Goal: Navigation & Orientation: Go to known website

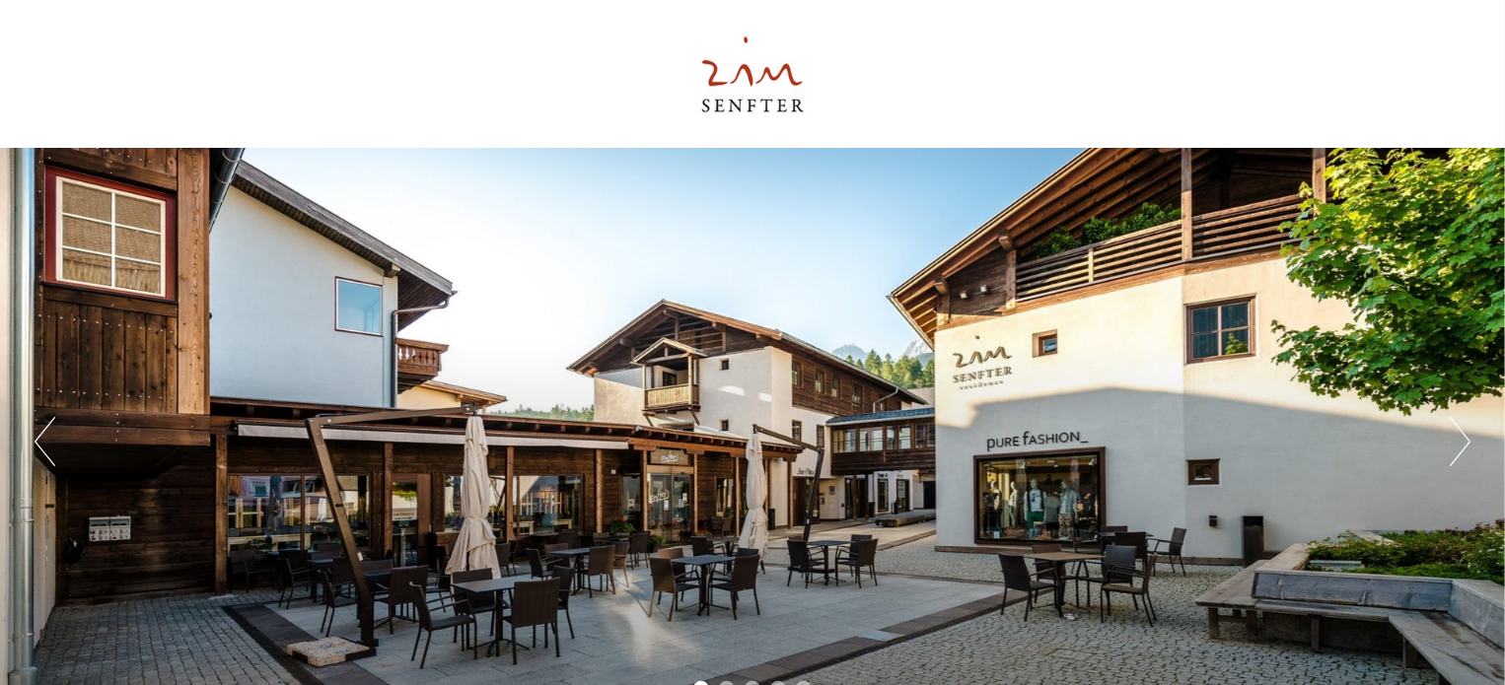
click at [1458, 425] on button "Next" at bounding box center [1459, 441] width 21 height 49
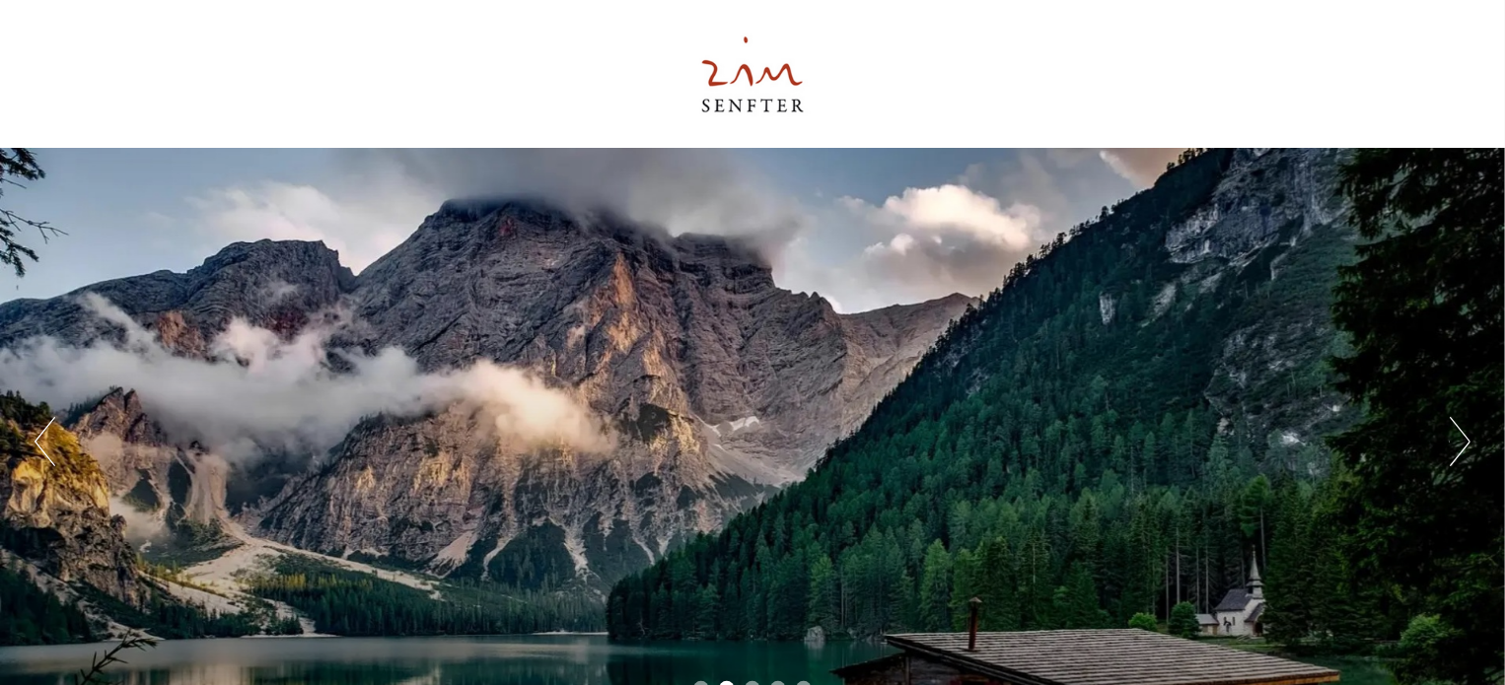
click at [1458, 425] on button "Next" at bounding box center [1459, 441] width 21 height 49
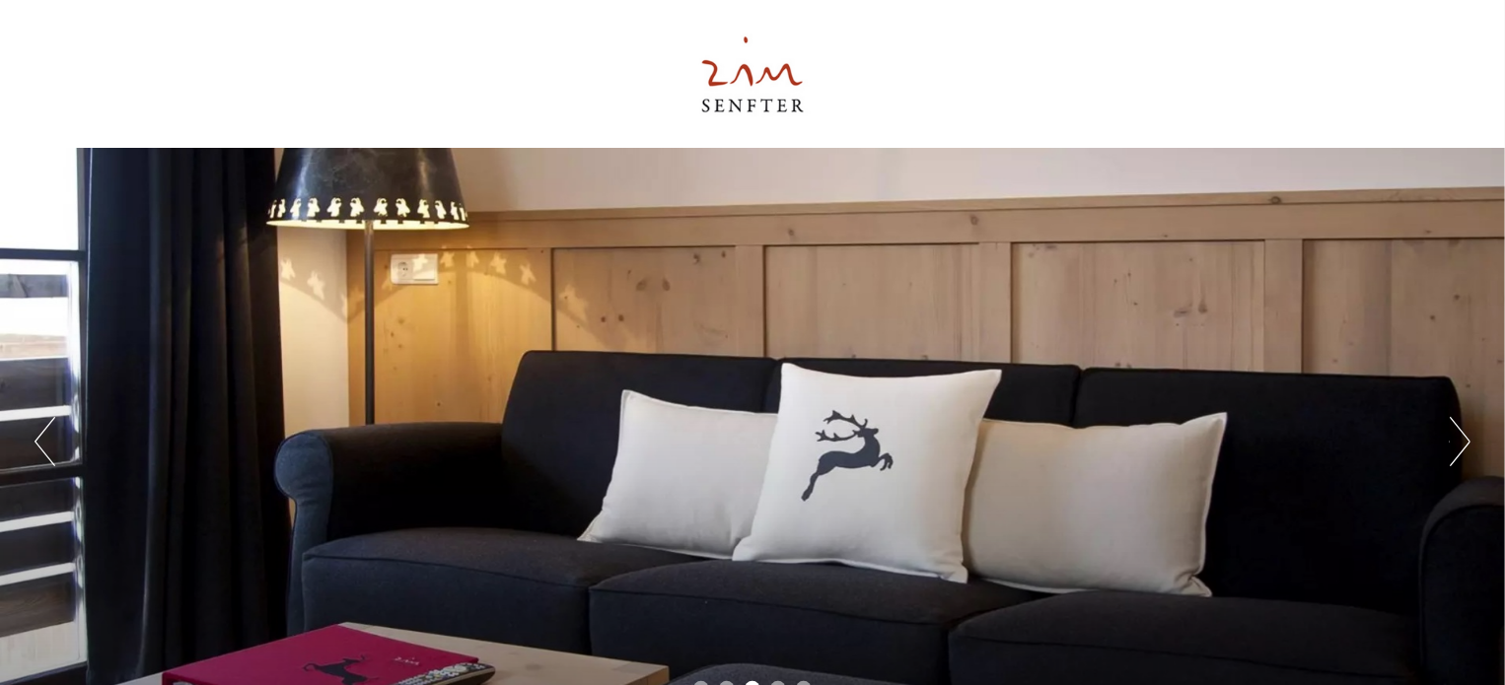
click at [1458, 425] on button "Next" at bounding box center [1459, 441] width 21 height 49
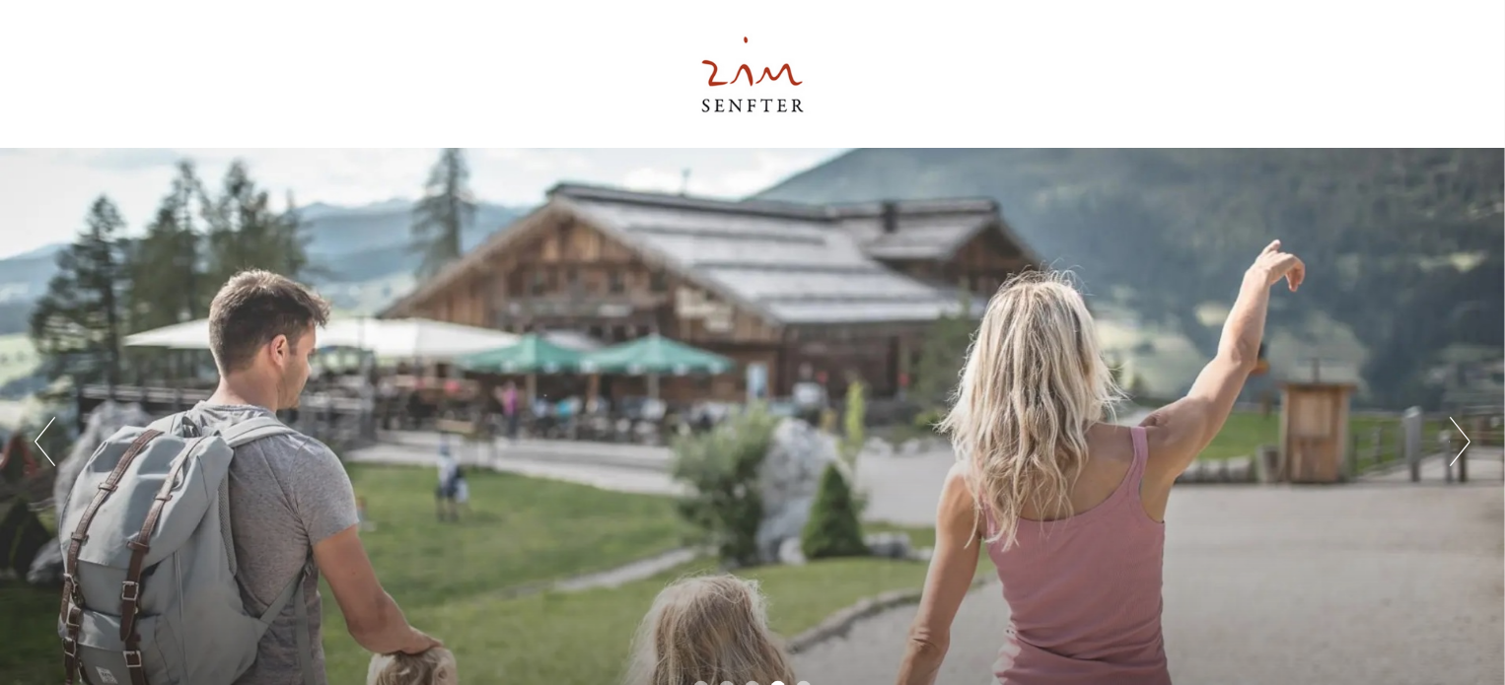
click at [1458, 425] on button "Next" at bounding box center [1459, 441] width 21 height 49
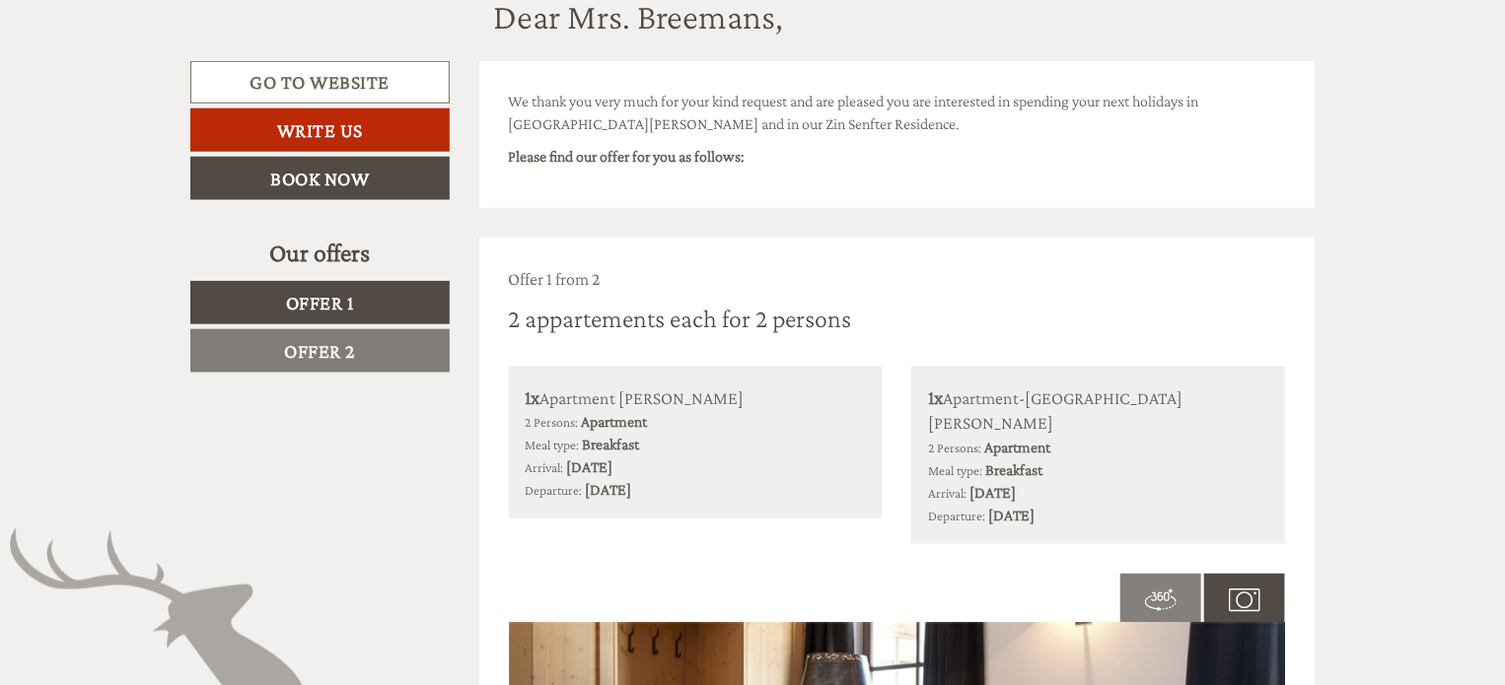
scroll to position [792, 0]
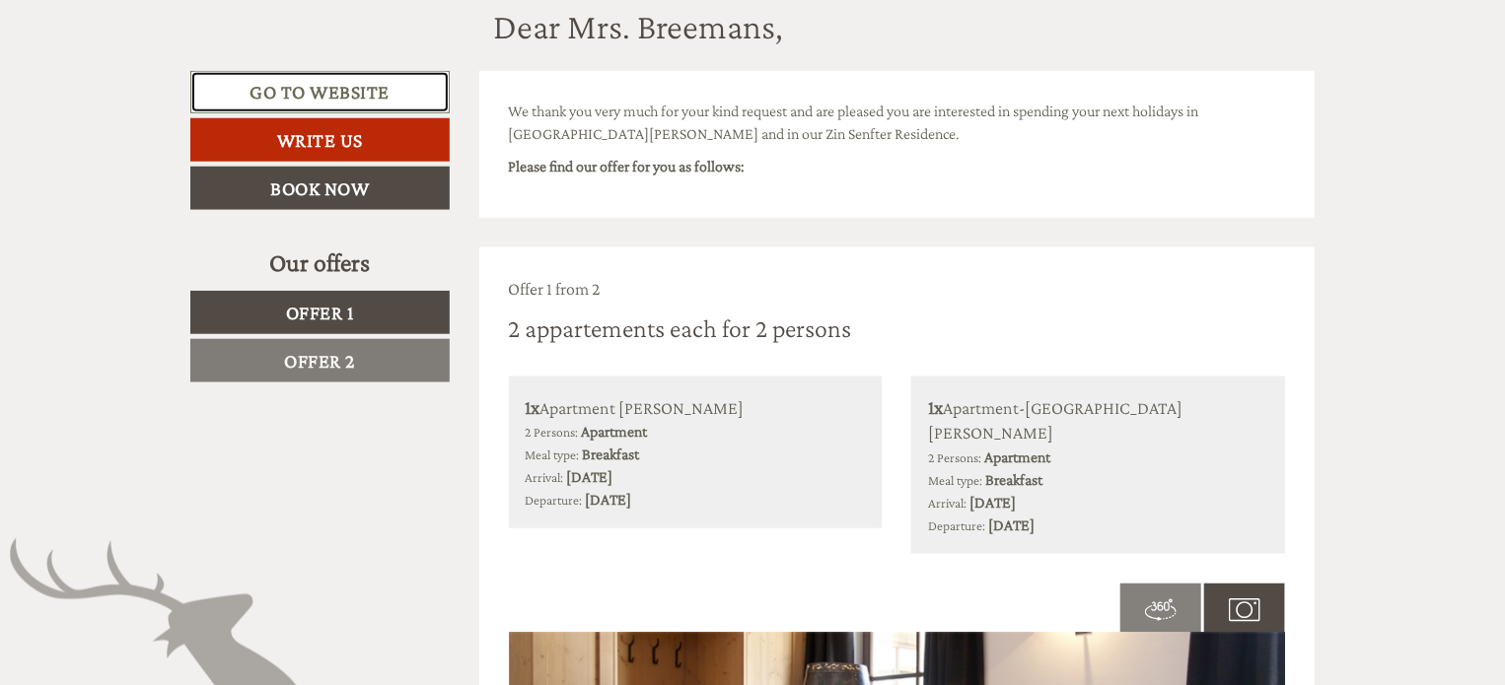
click at [343, 100] on link "Go to website" at bounding box center [319, 92] width 259 height 42
click at [258, 358] on link "Offer 2" at bounding box center [319, 360] width 259 height 43
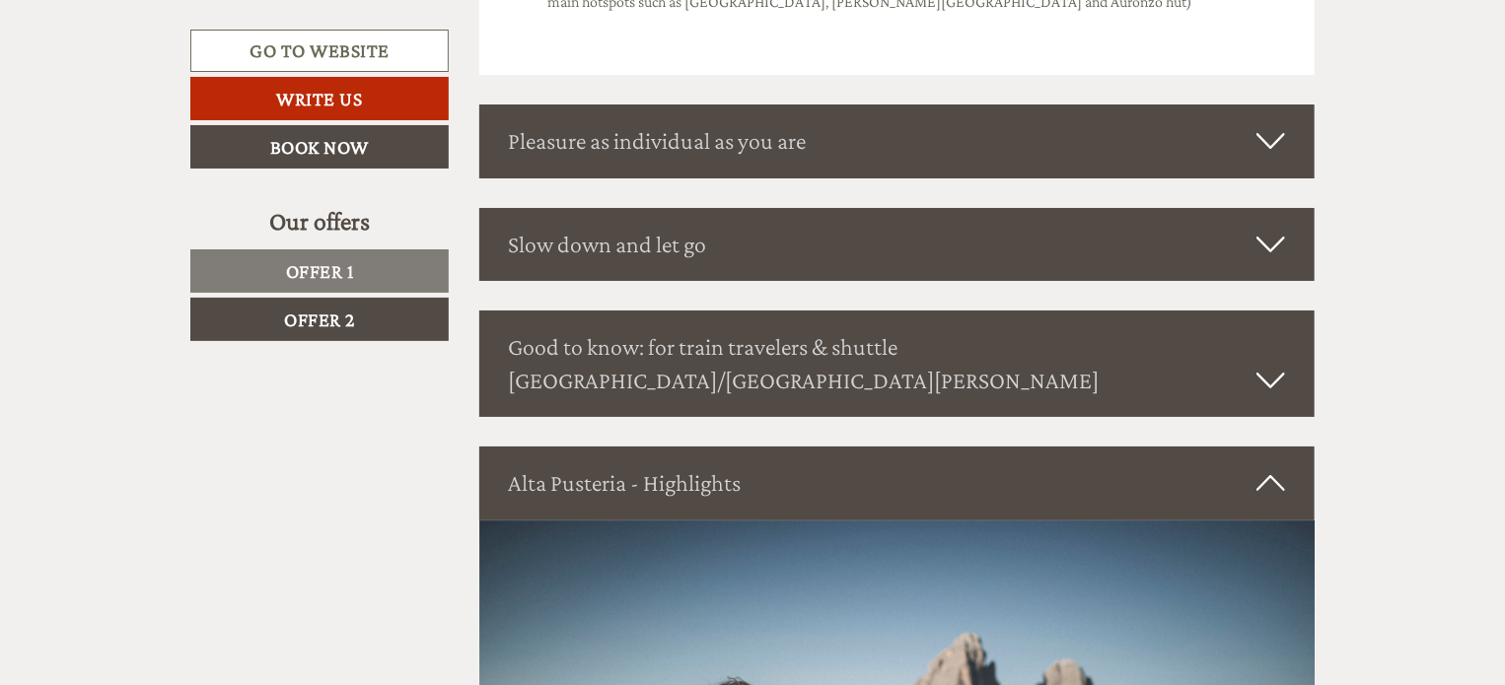
scroll to position [3671, 0]
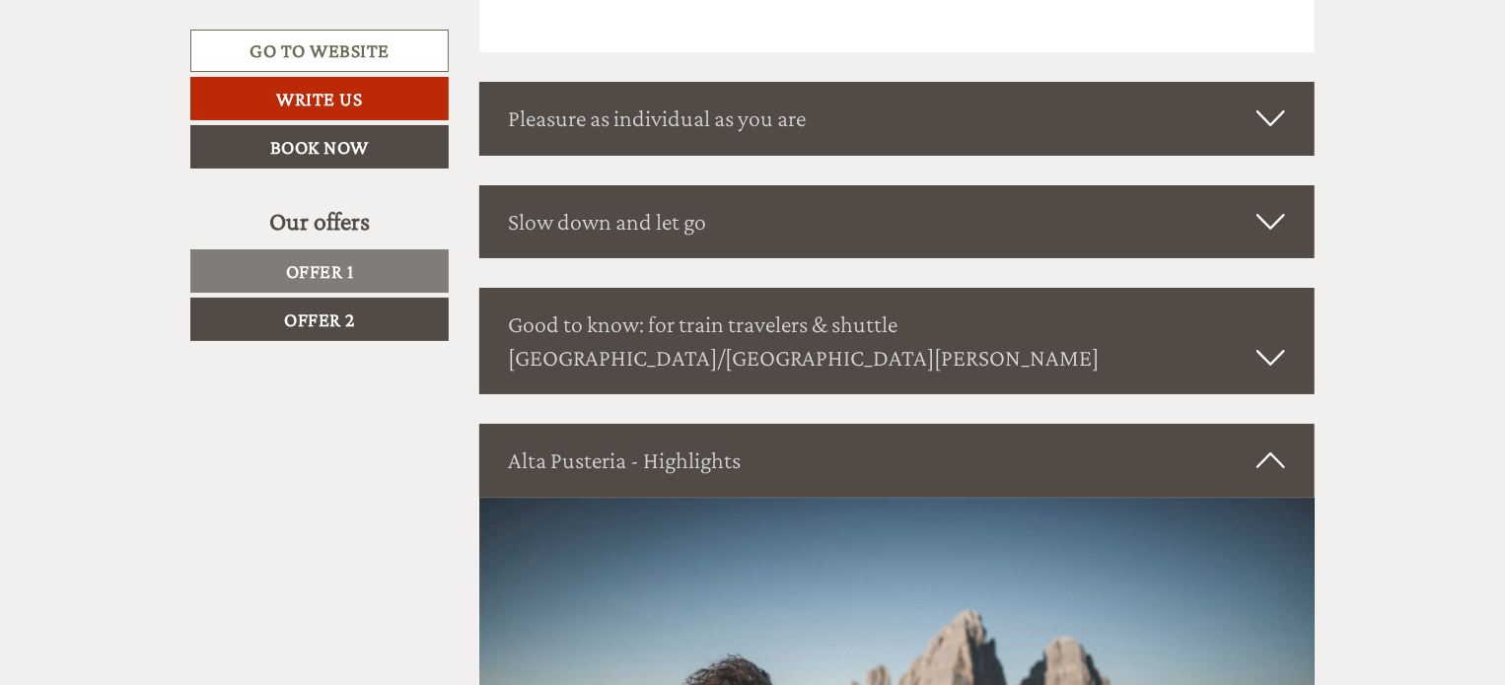
click at [1283, 126] on icon at bounding box center [1270, 119] width 29 height 34
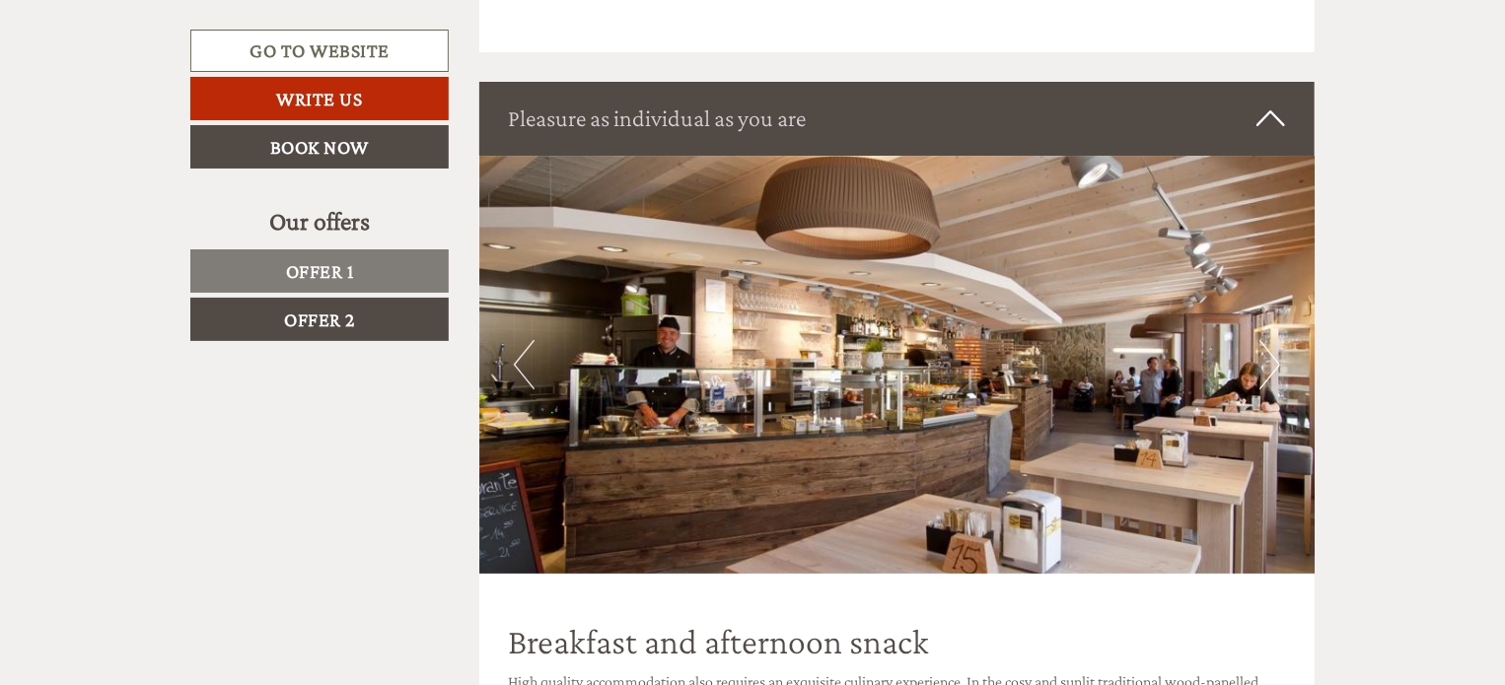
click at [1283, 128] on icon at bounding box center [1270, 119] width 29 height 34
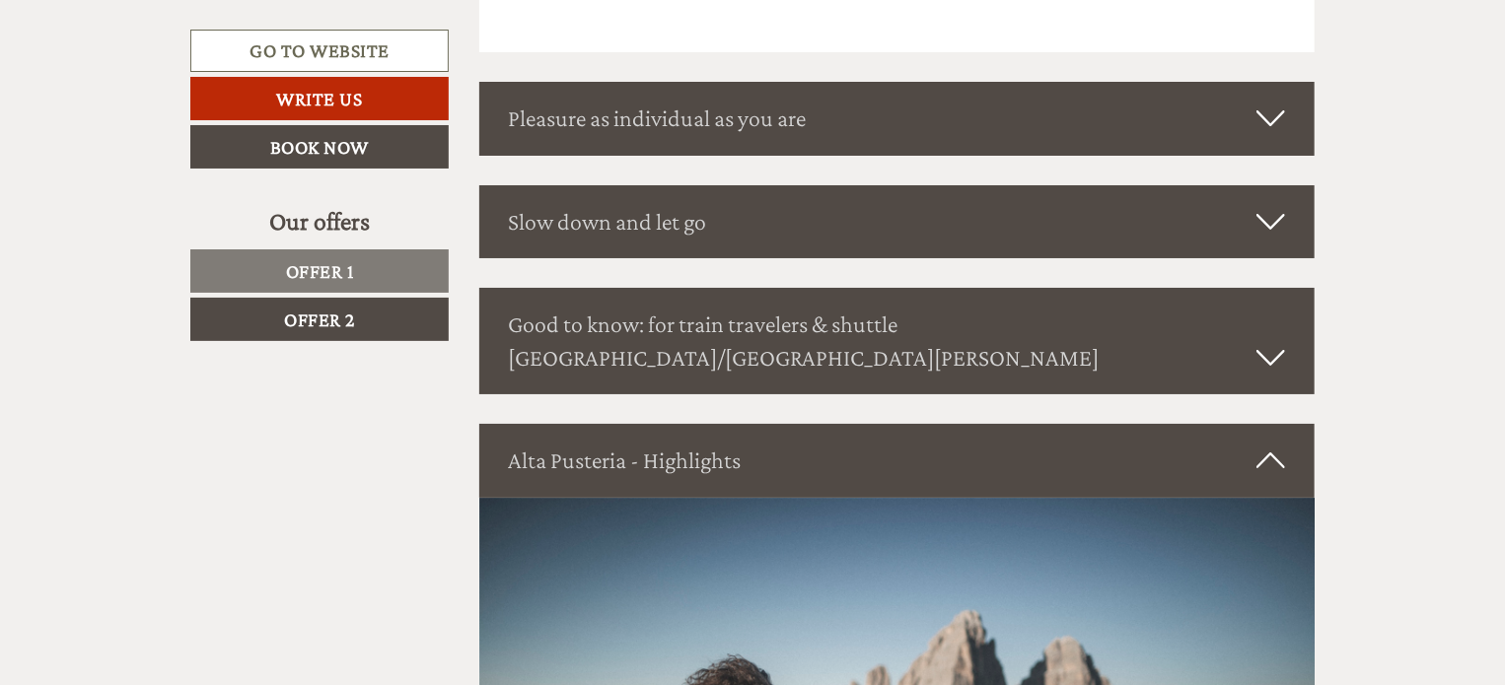
click at [1282, 226] on icon at bounding box center [1270, 222] width 29 height 34
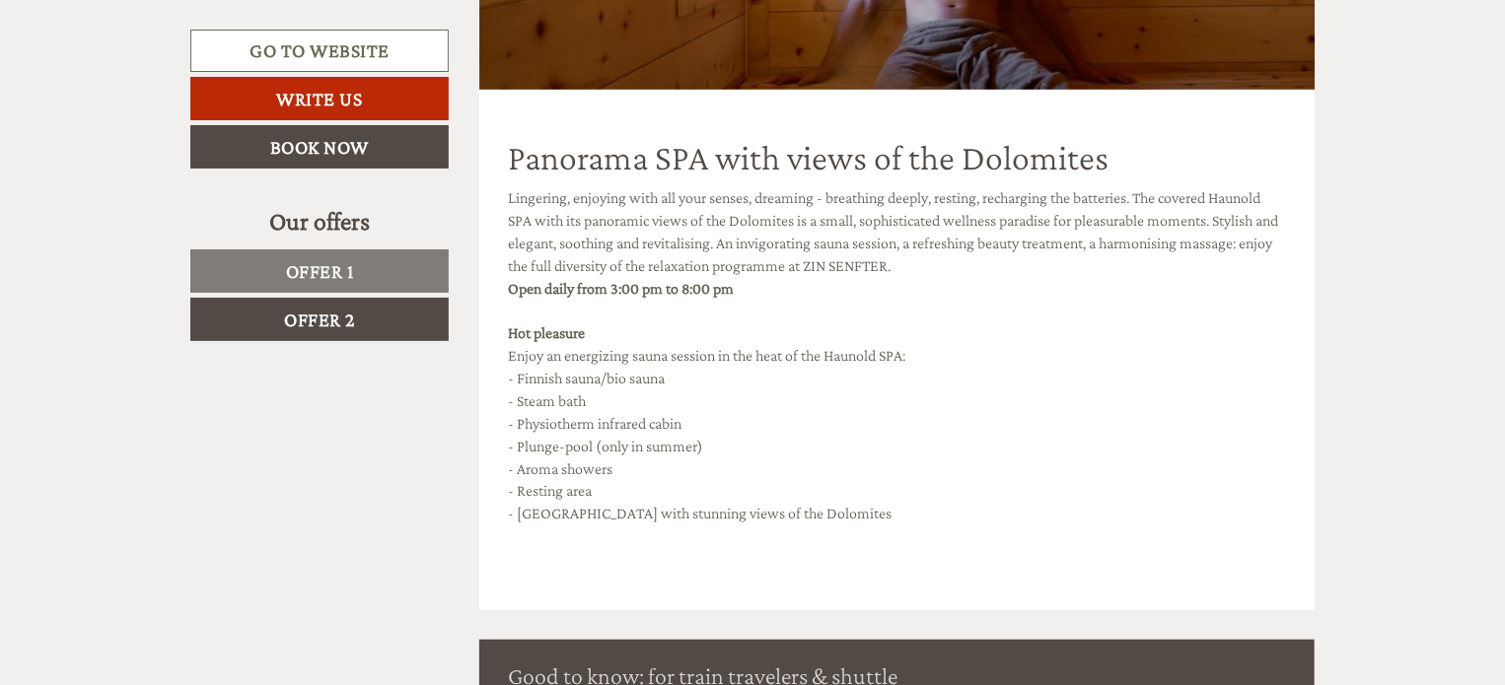
scroll to position [4249, 0]
